Goal: Task Accomplishment & Management: Complete application form

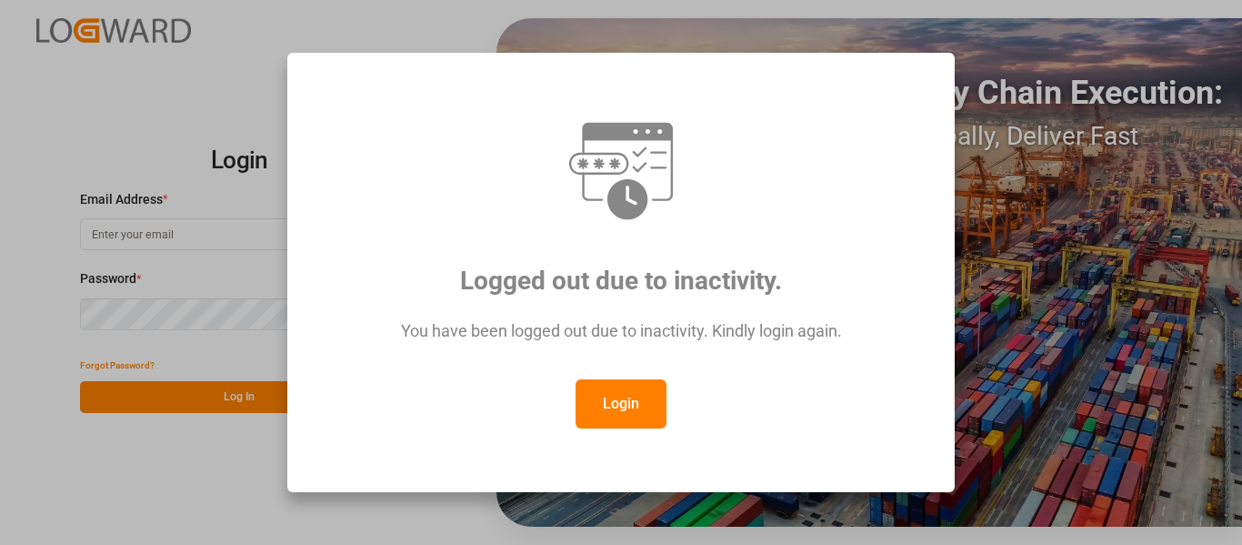
click at [618, 401] on button "Login" at bounding box center [620, 403] width 91 height 49
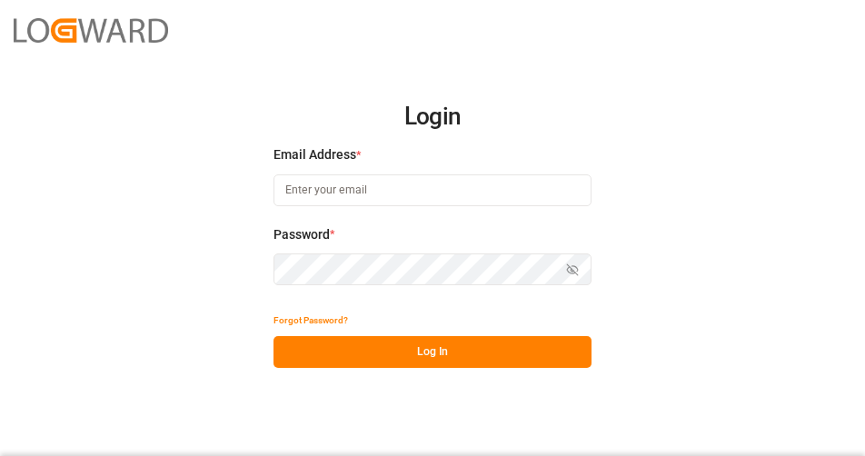
click at [370, 185] on input at bounding box center [433, 191] width 318 height 32
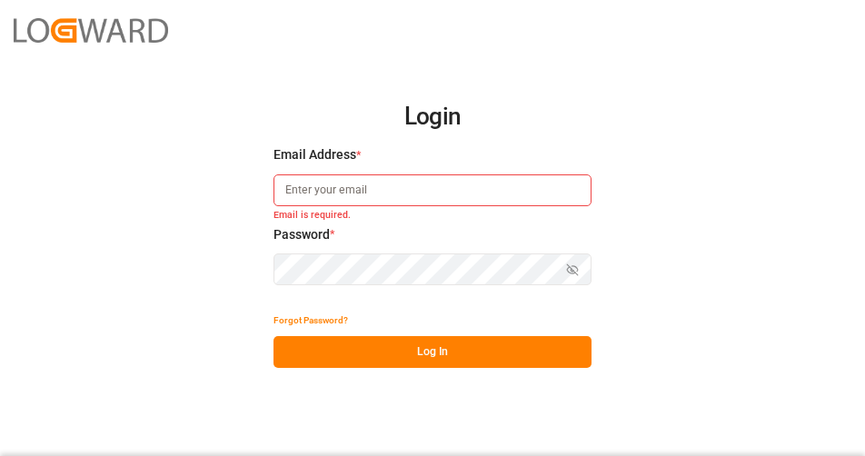
type input "[PERSON_NAME][EMAIL_ADDRESS][PERSON_NAME][DOMAIN_NAME]"
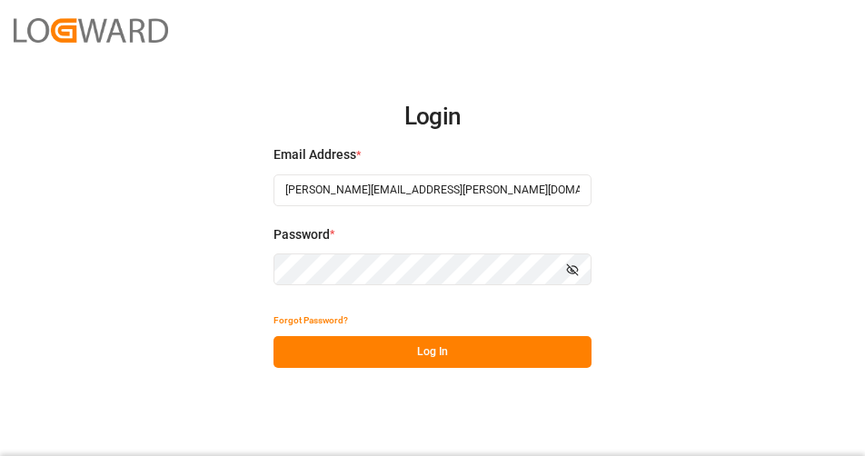
click at [401, 348] on button "Log In" at bounding box center [433, 352] width 318 height 32
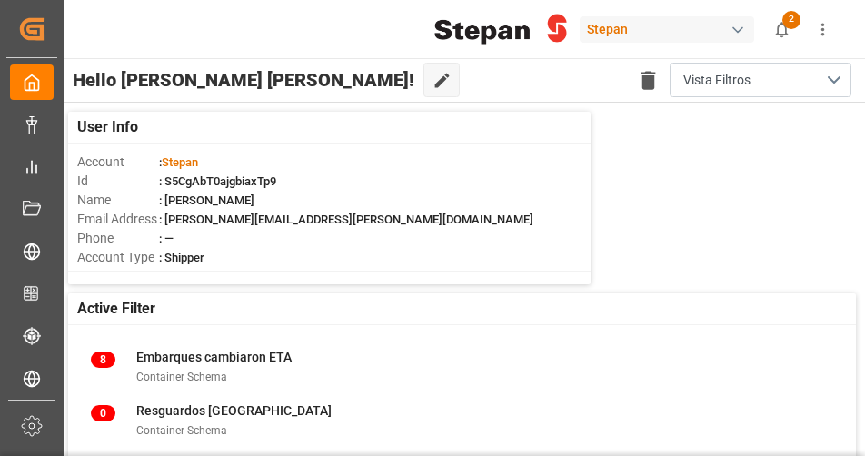
click at [781, 34] on icon "show 2 new notifications" at bounding box center [782, 29] width 13 height 15
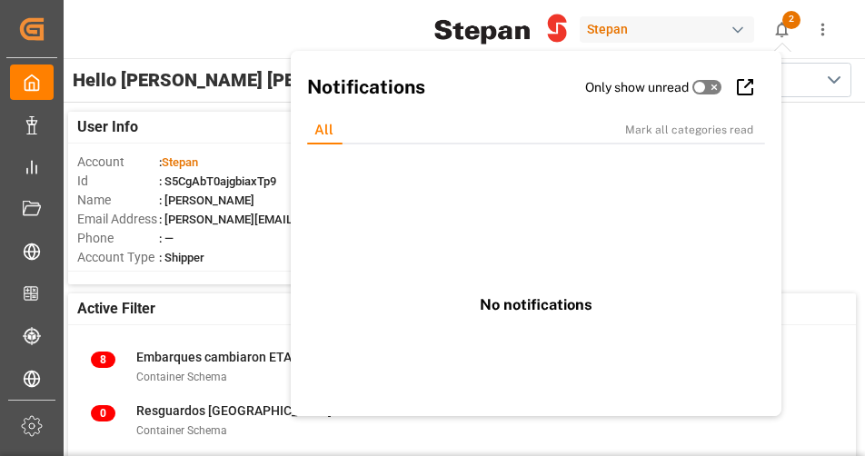
click at [718, 34] on div "Stepan" at bounding box center [667, 29] width 175 height 26
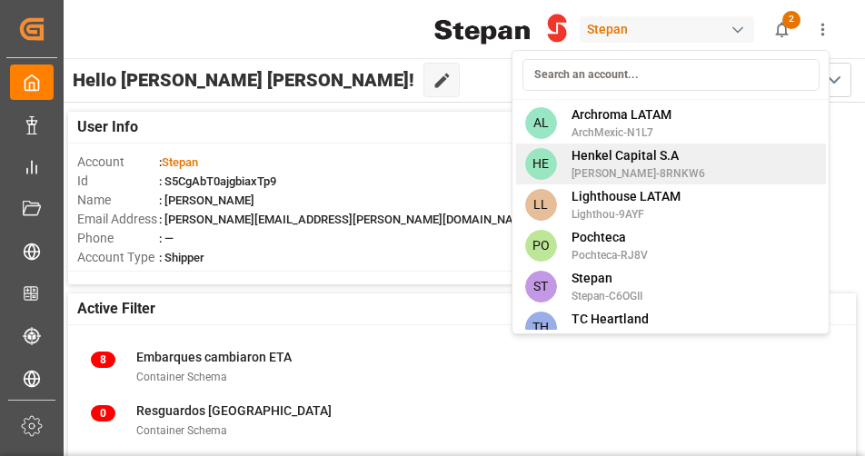
click at [670, 161] on span "Henkel Capital S.A" at bounding box center [639, 155] width 134 height 19
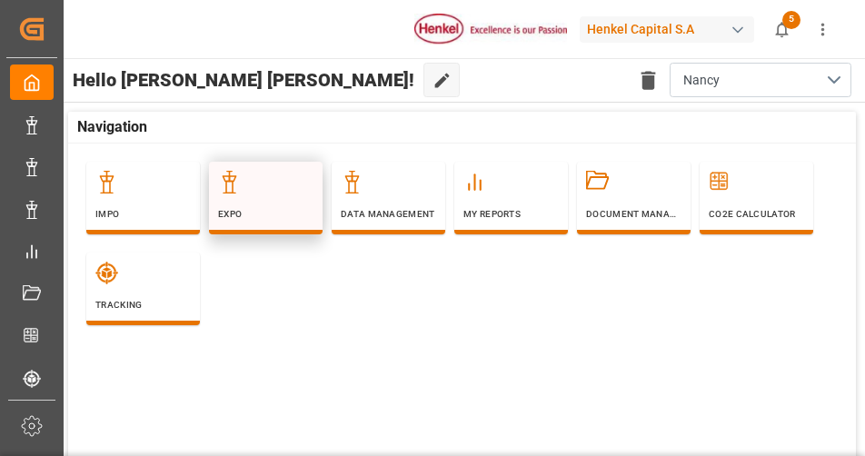
click at [261, 215] on p "Expo" at bounding box center [265, 214] width 95 height 14
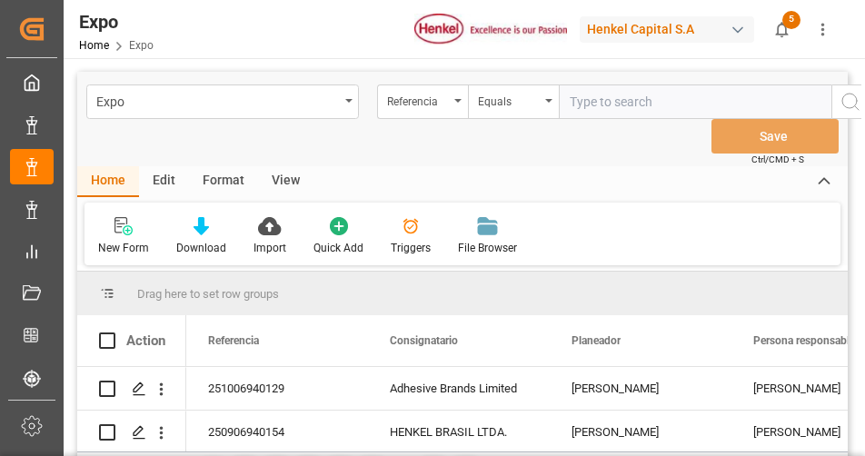
click at [166, 185] on div "Edit" at bounding box center [164, 181] width 50 height 31
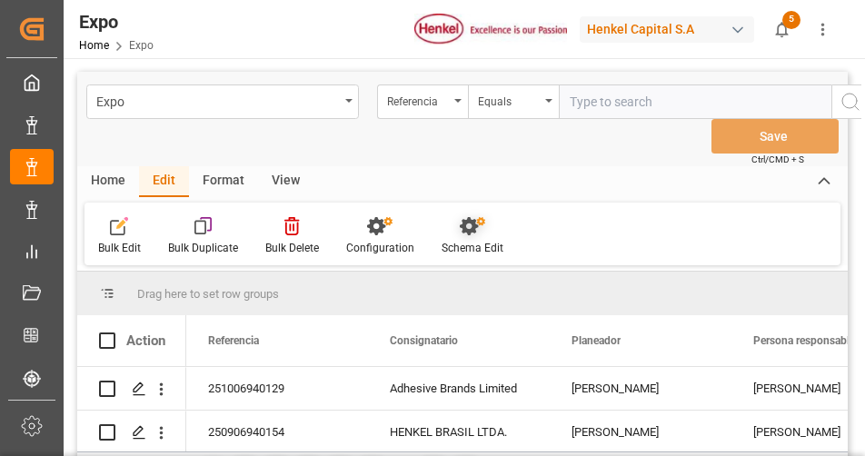
click at [464, 240] on div "Schema Edit" at bounding box center [473, 248] width 62 height 16
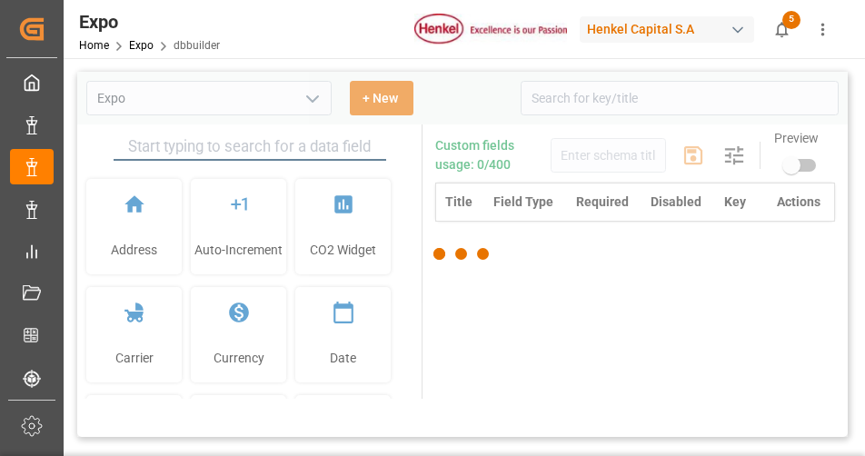
type input "Expo"
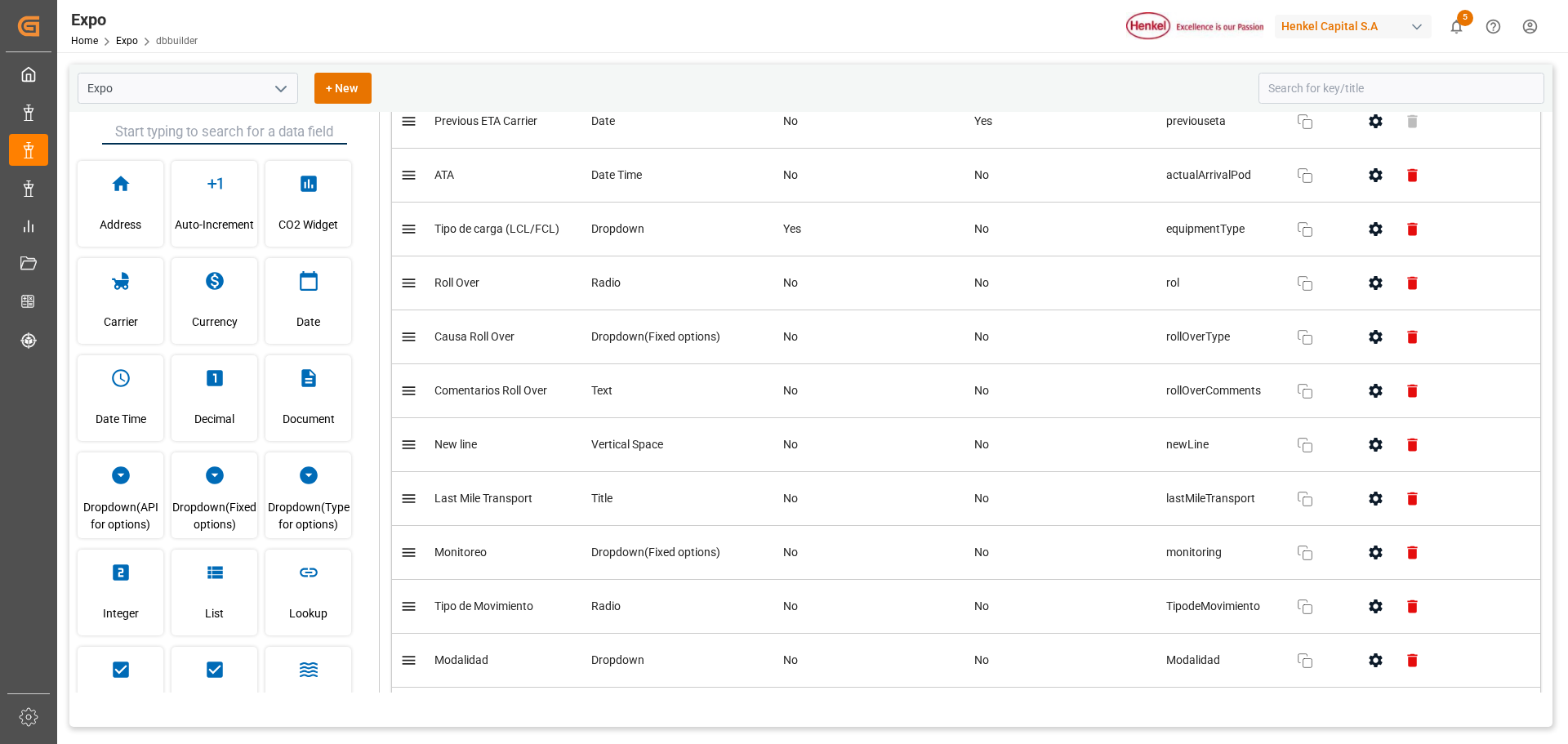
scroll to position [5064, 0]
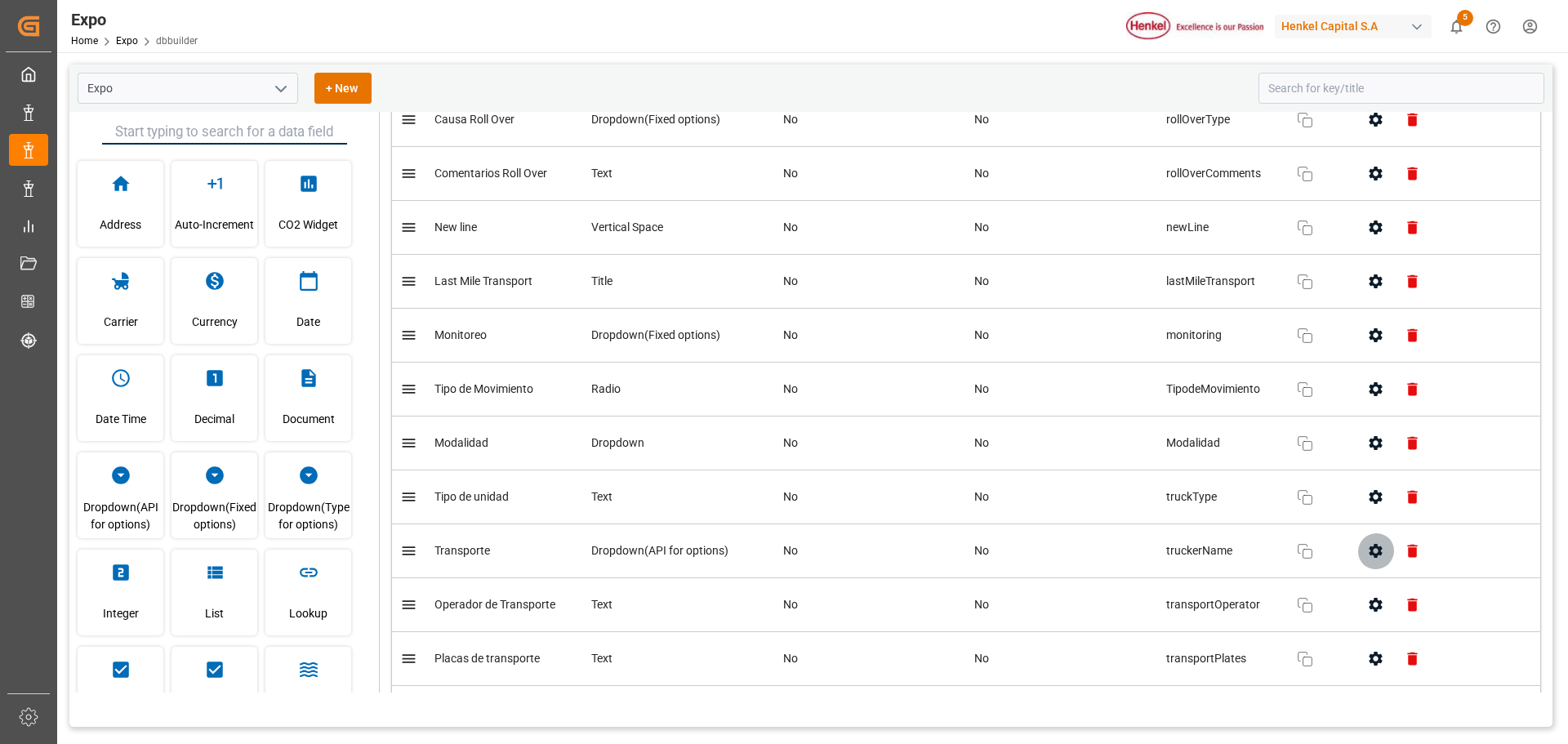
click at [1115, 489] on button "button" at bounding box center [1376, 551] width 37 height 37
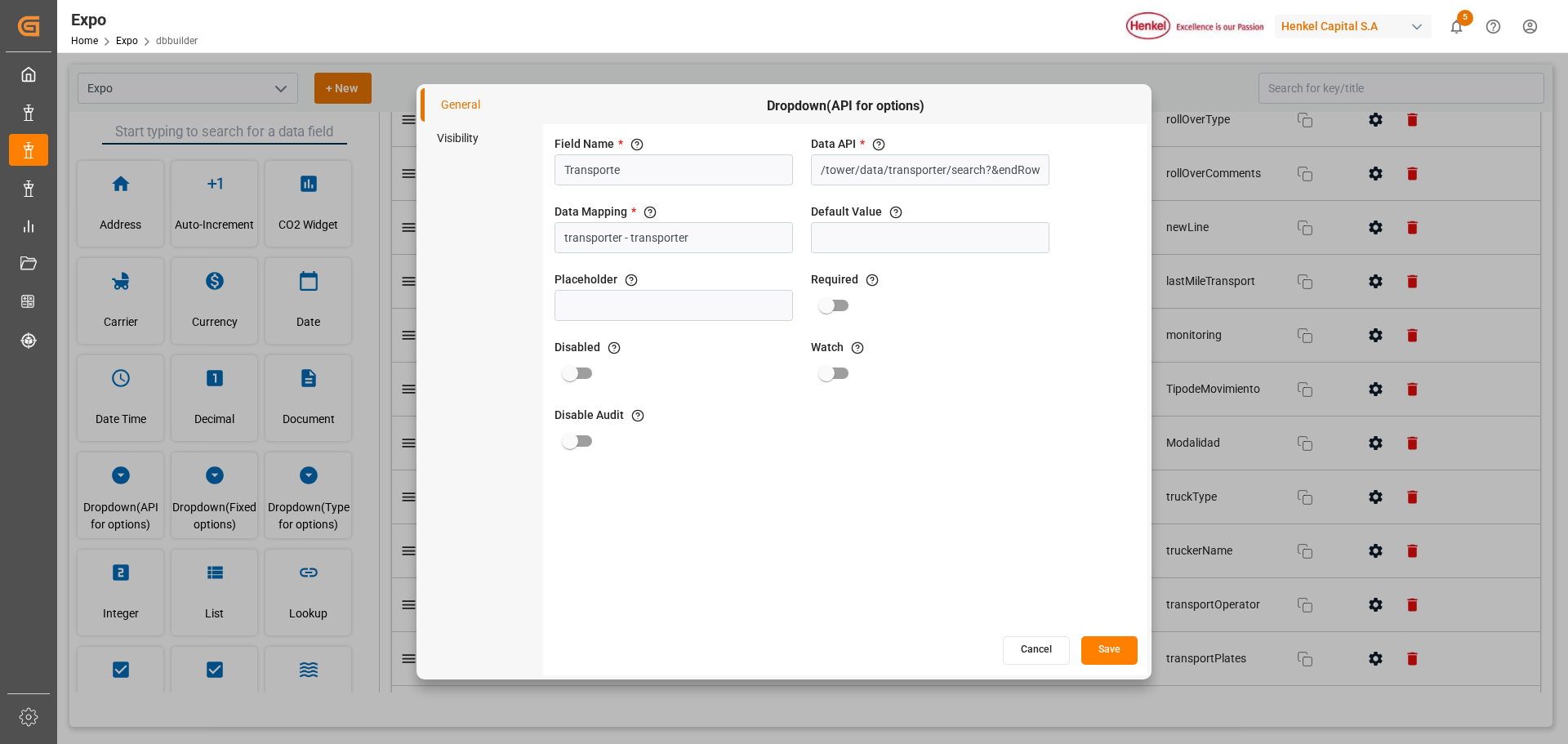
click at [1050, 489] on button "Cancel" at bounding box center [1036, 651] width 67 height 29
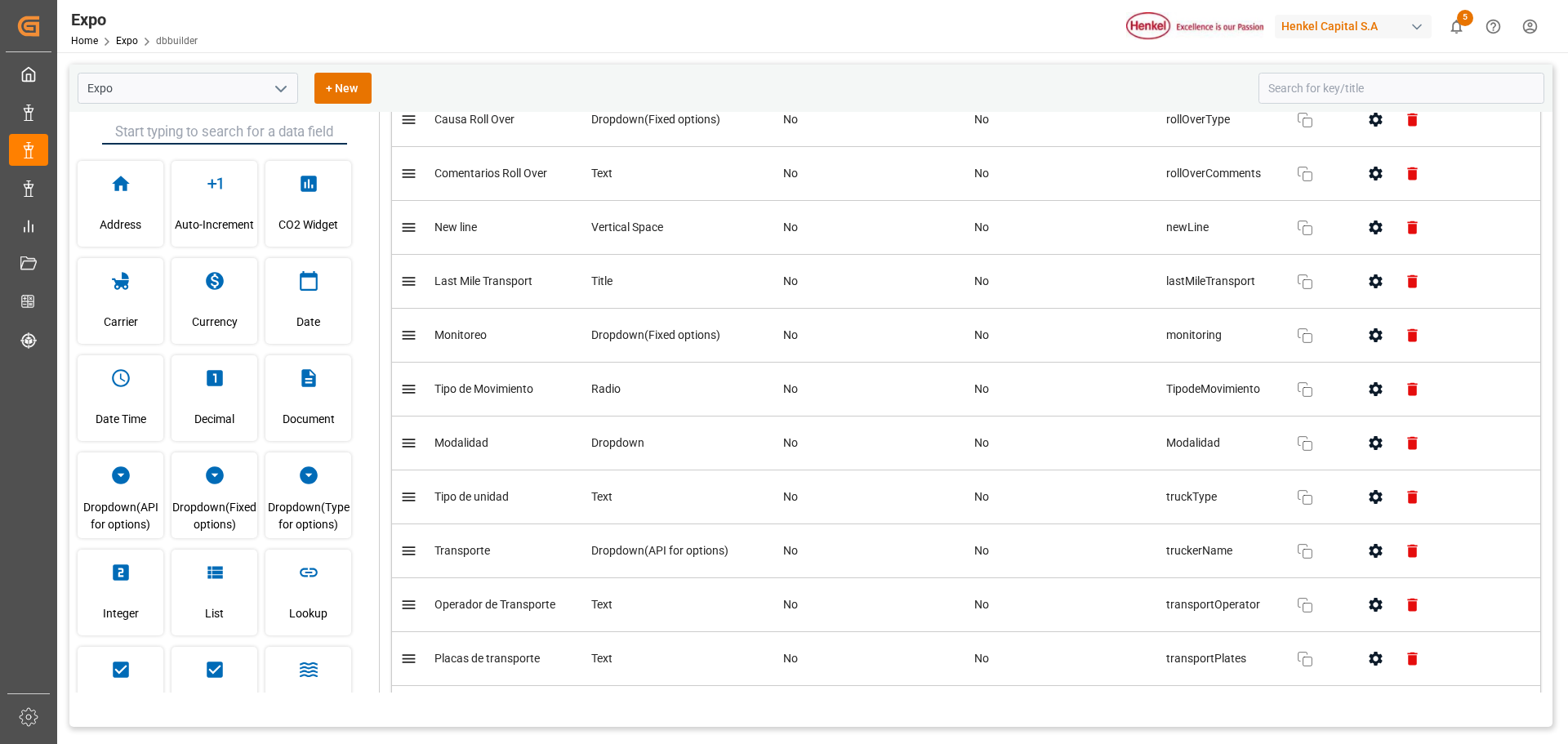
click at [283, 94] on icon "open menu" at bounding box center [281, 89] width 20 height 20
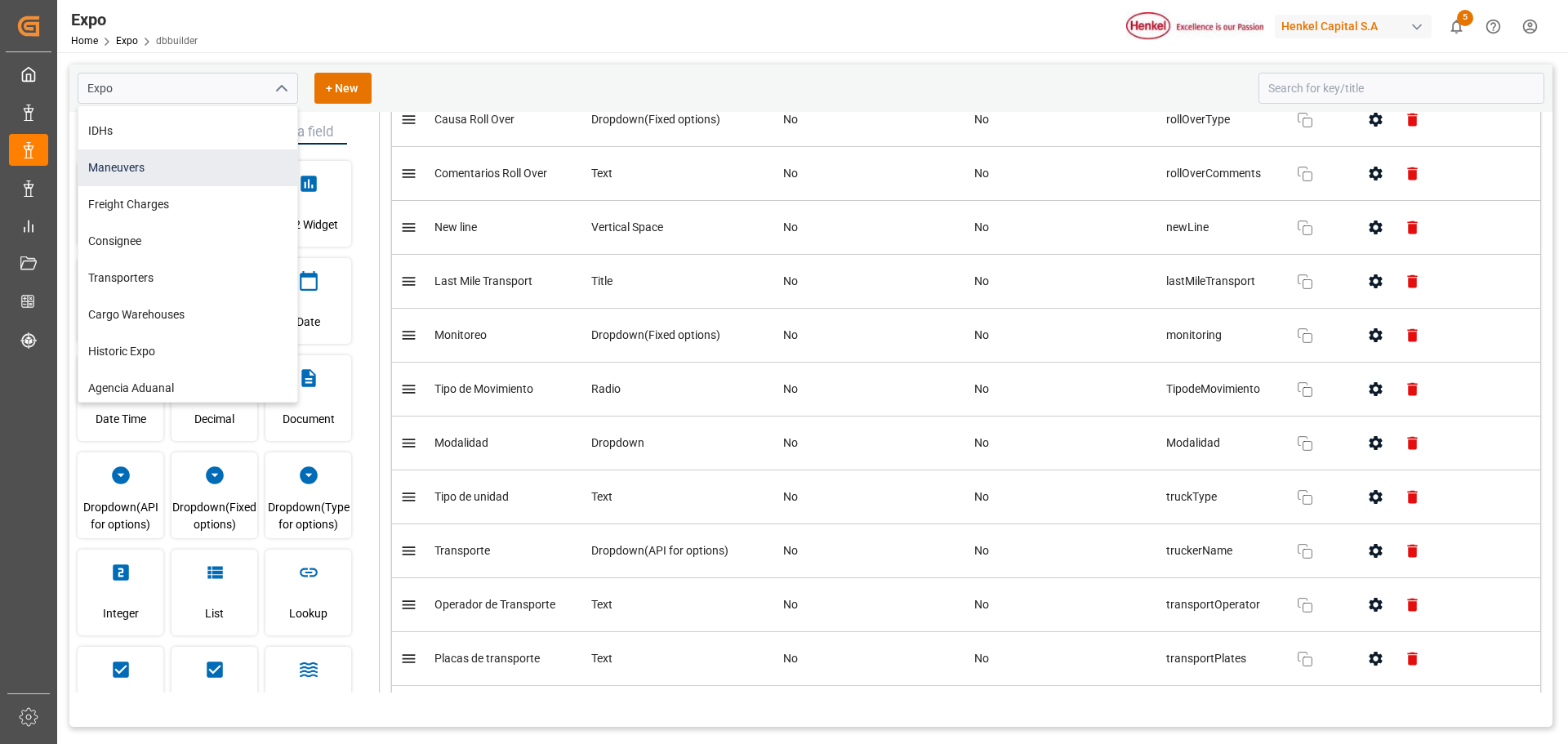
scroll to position [256, 0]
click at [150, 283] on div "Transporters" at bounding box center [188, 273] width 219 height 37
type input "Transporters"
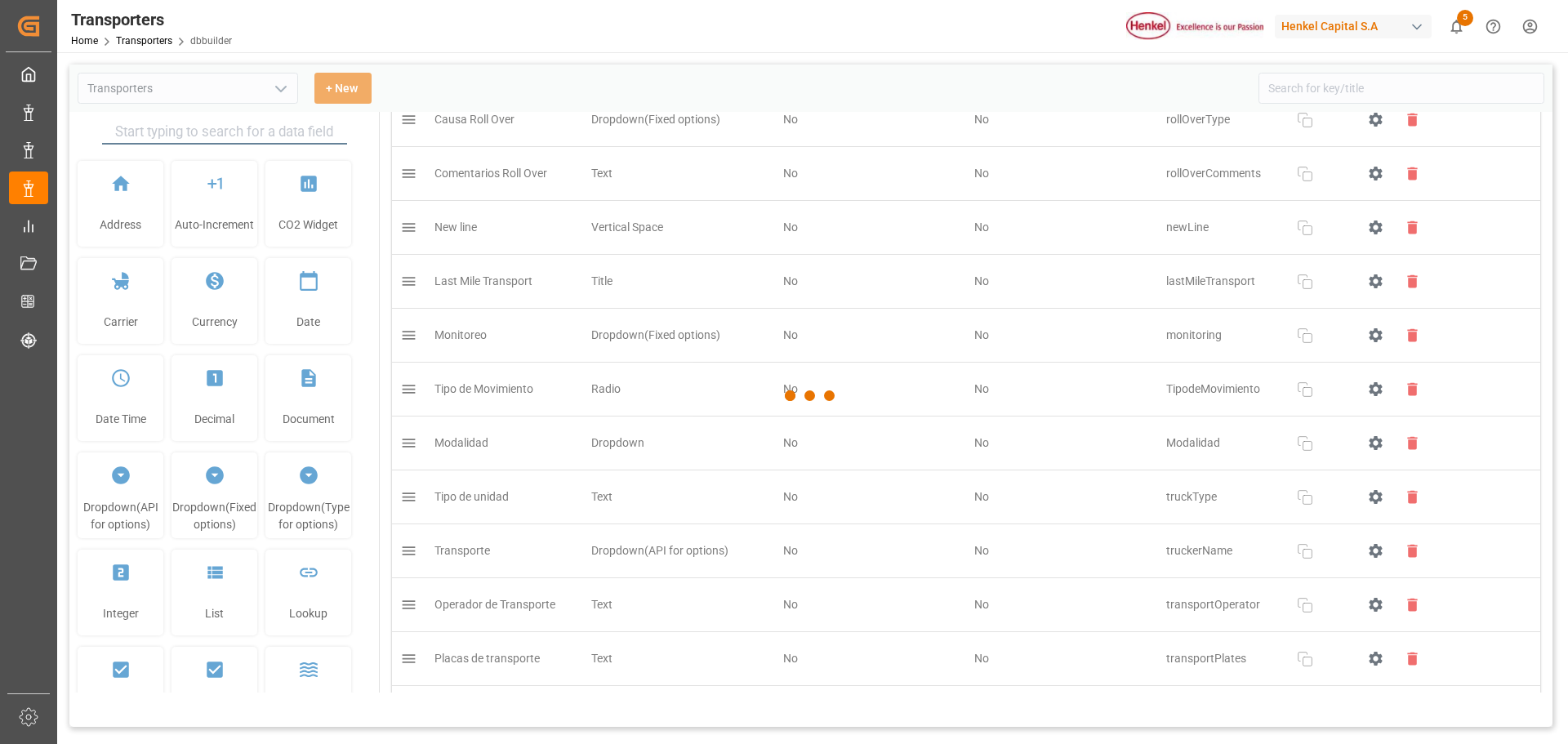
type input "Transporters"
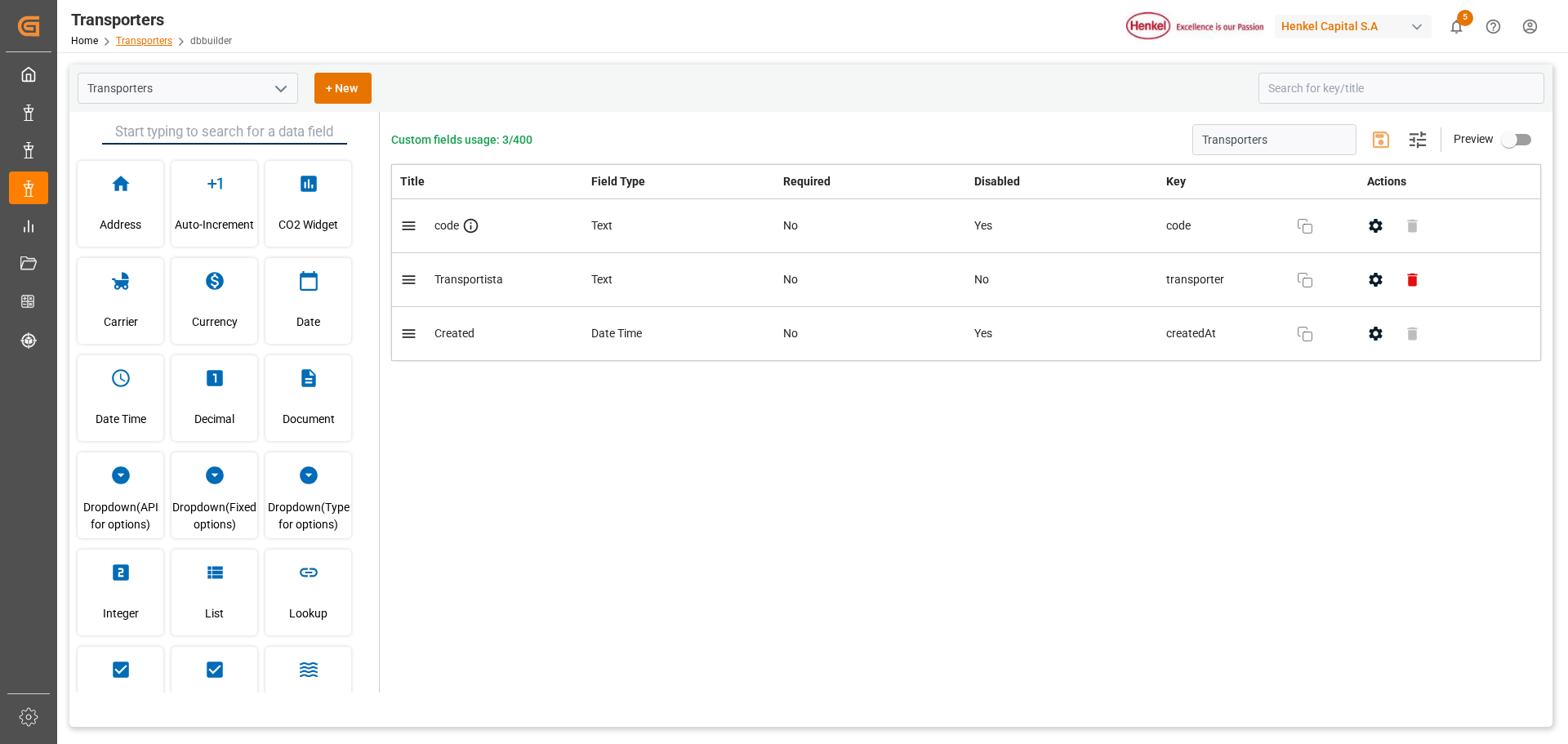
click at [137, 44] on link "Transporters" at bounding box center [144, 40] width 57 height 12
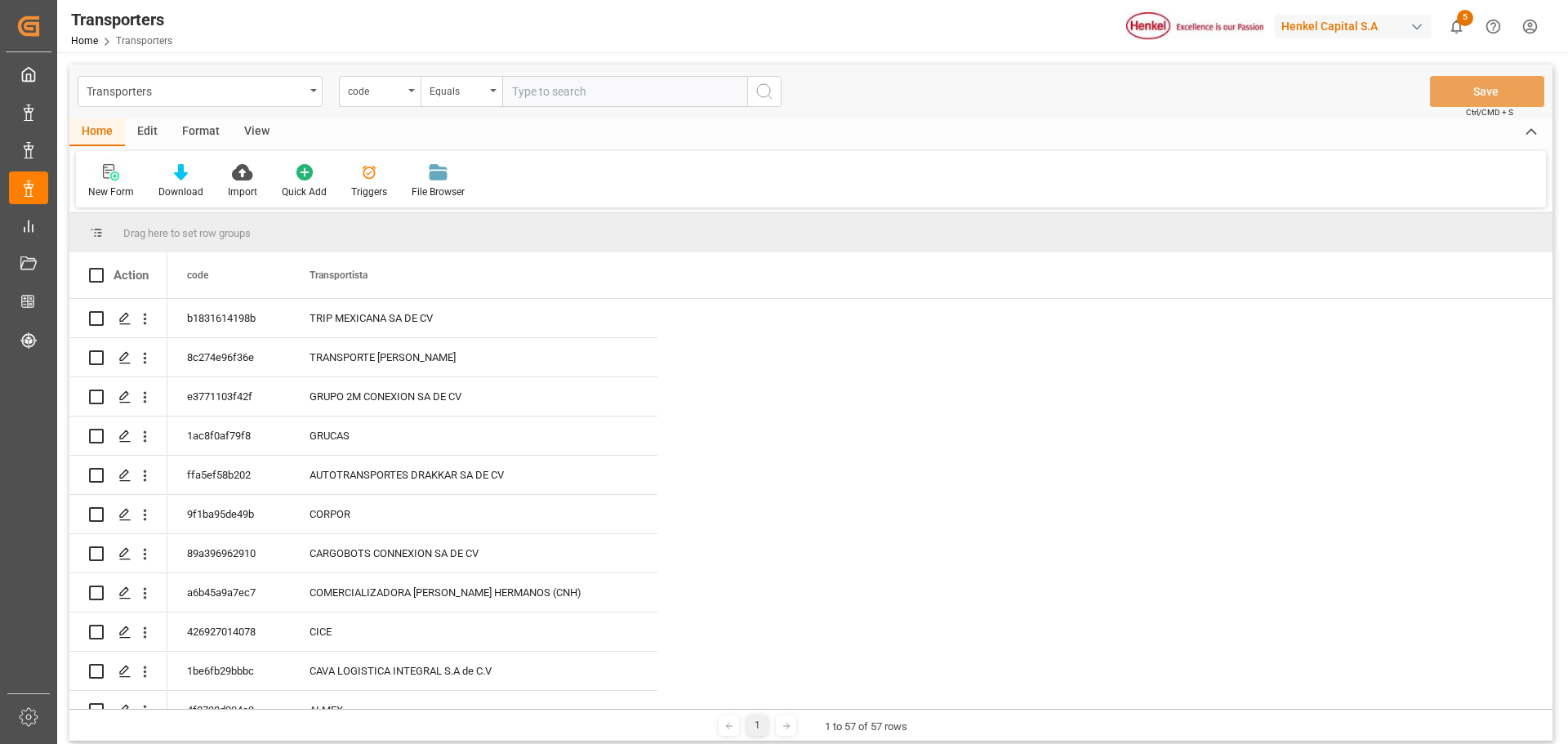
click at [113, 187] on div "New Form" at bounding box center [111, 191] width 46 height 14
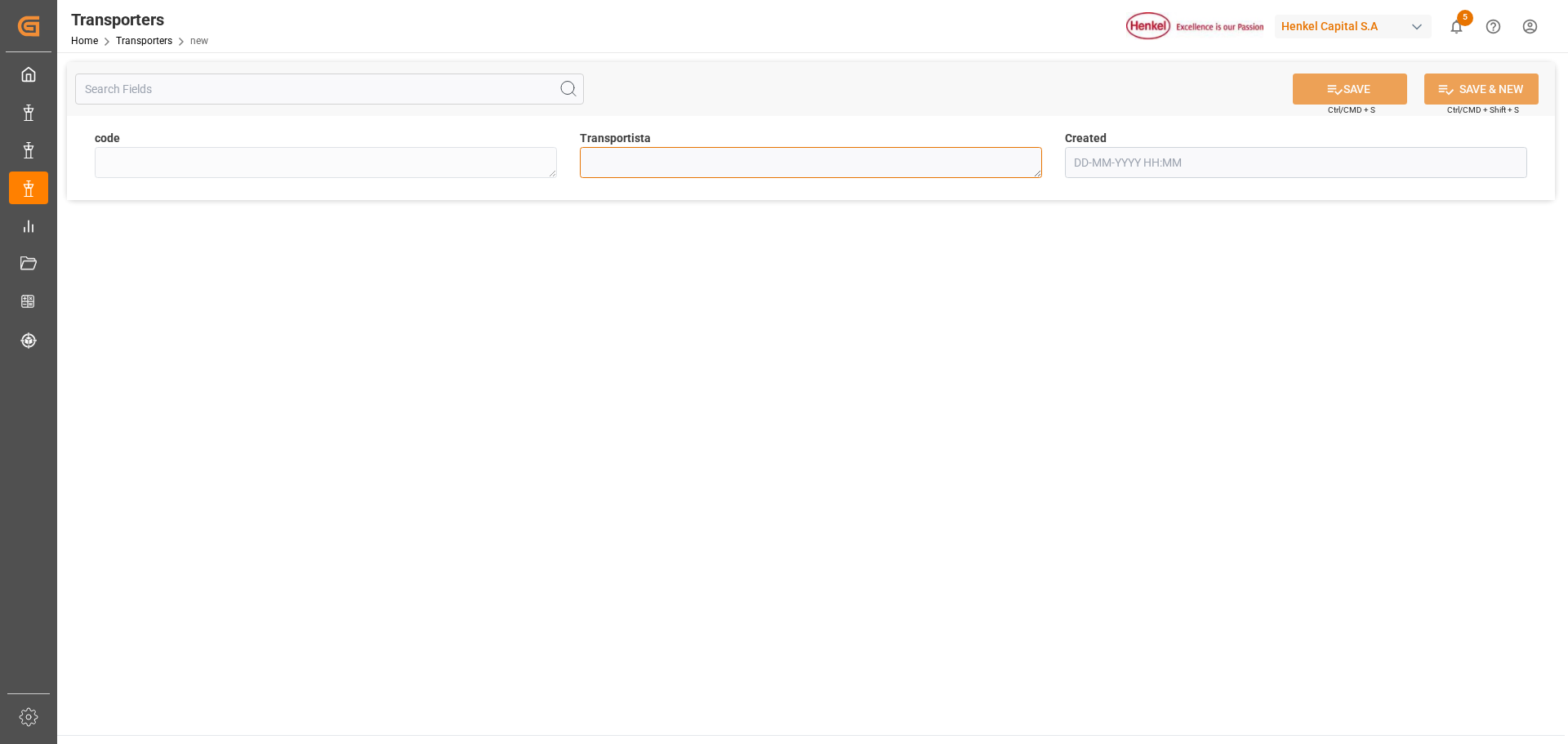
click at [687, 172] on textarea at bounding box center [811, 163] width 463 height 31
paste textarea "AUTOTRANSPORTES KARVE SA DE CV"
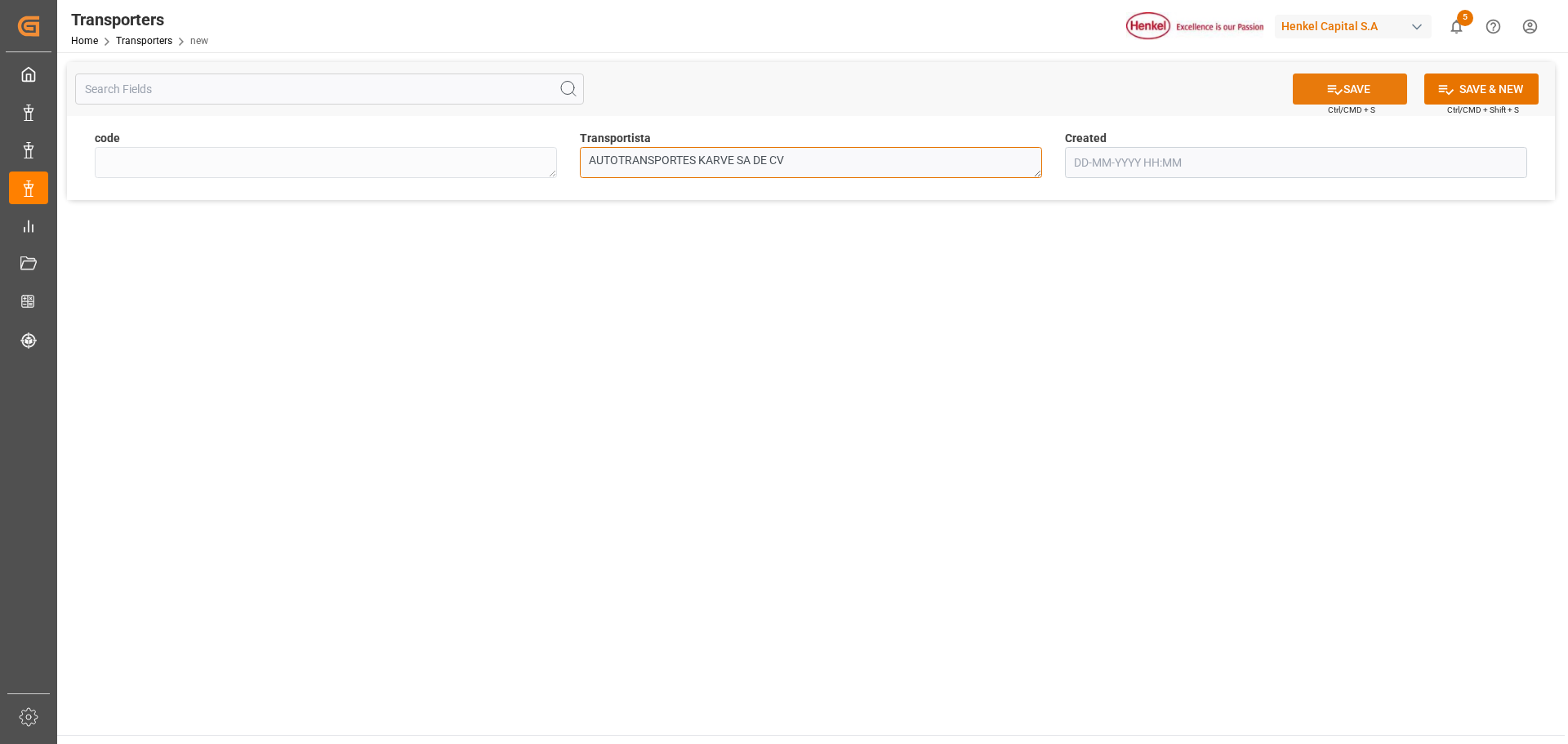
type textarea "AUTOTRANSPORTES KARVE SA DE CV"
click at [1115, 91] on button "SAVE" at bounding box center [1350, 89] width 114 height 31
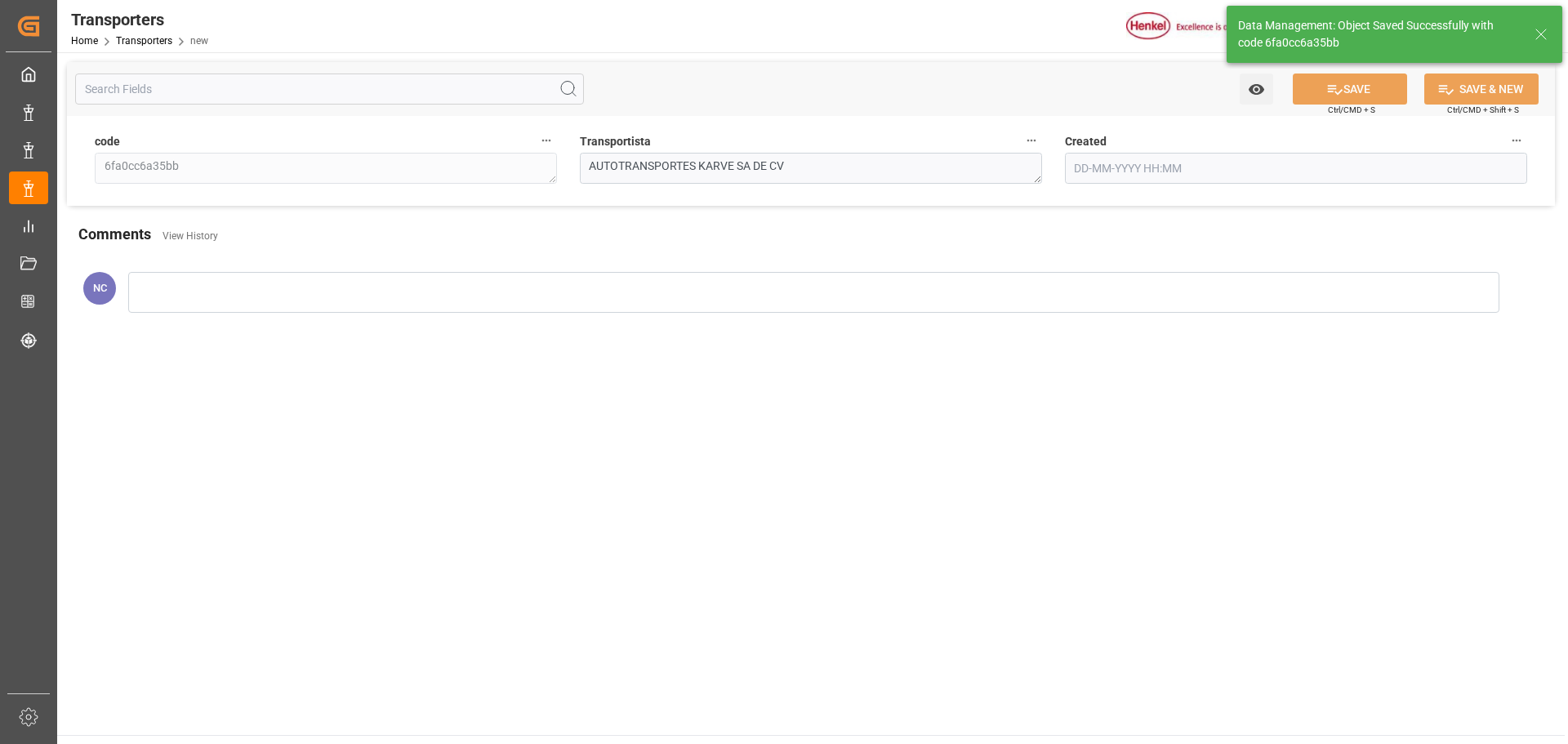
type textarea "6fa0cc6a35bb"
type input "[DATE] 20:08"
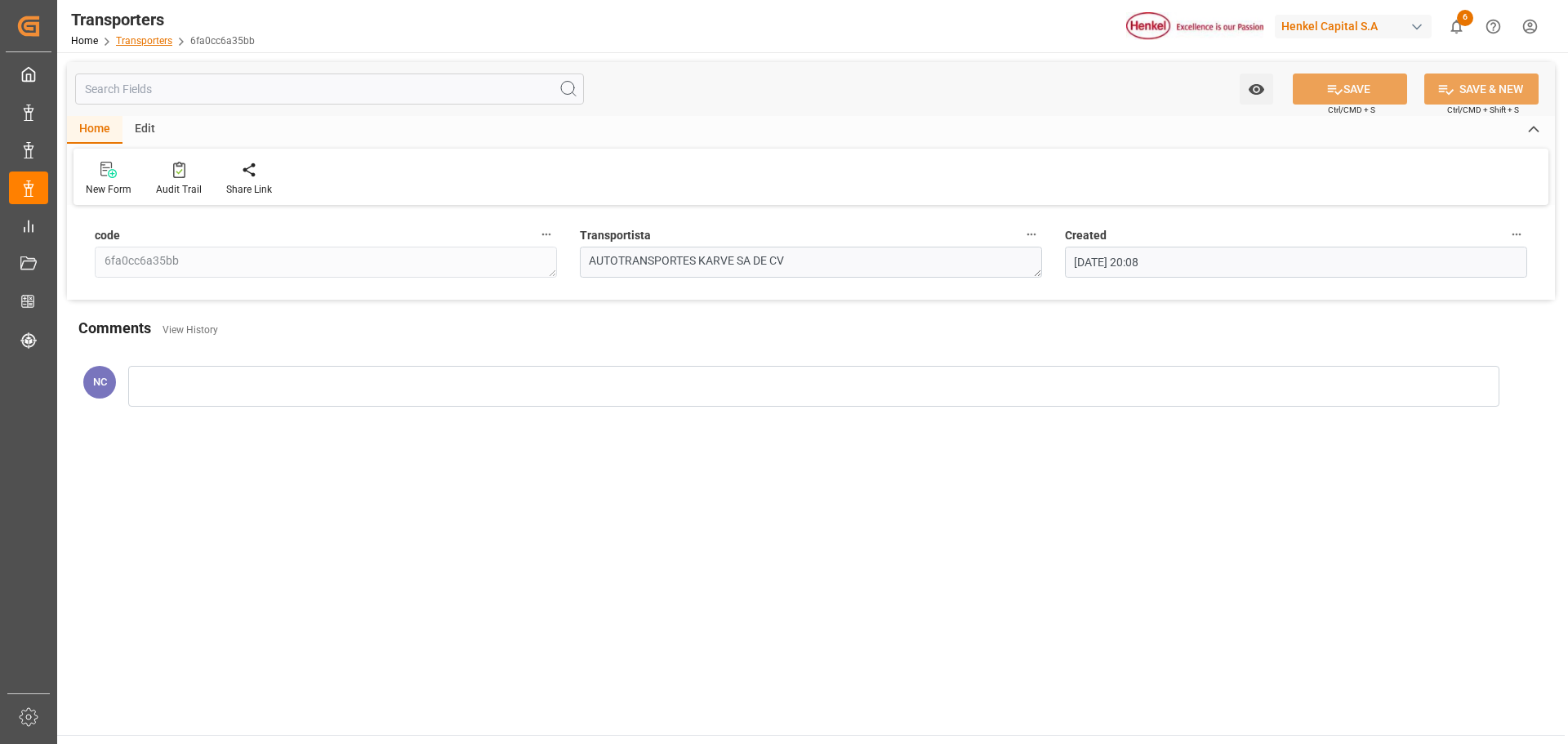
click at [156, 40] on link "Transporters" at bounding box center [144, 40] width 57 height 12
